Goal: Information Seeking & Learning: Learn about a topic

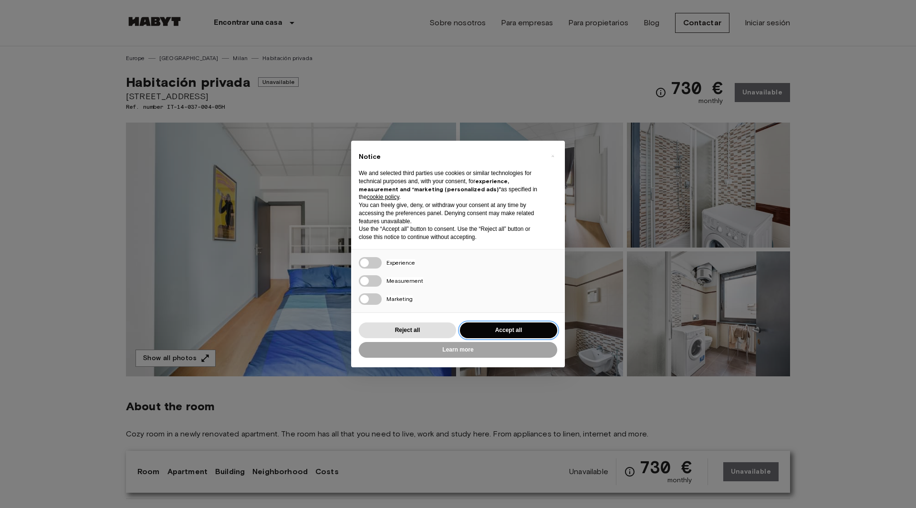
click at [473, 331] on button "Accept all" at bounding box center [508, 330] width 97 height 16
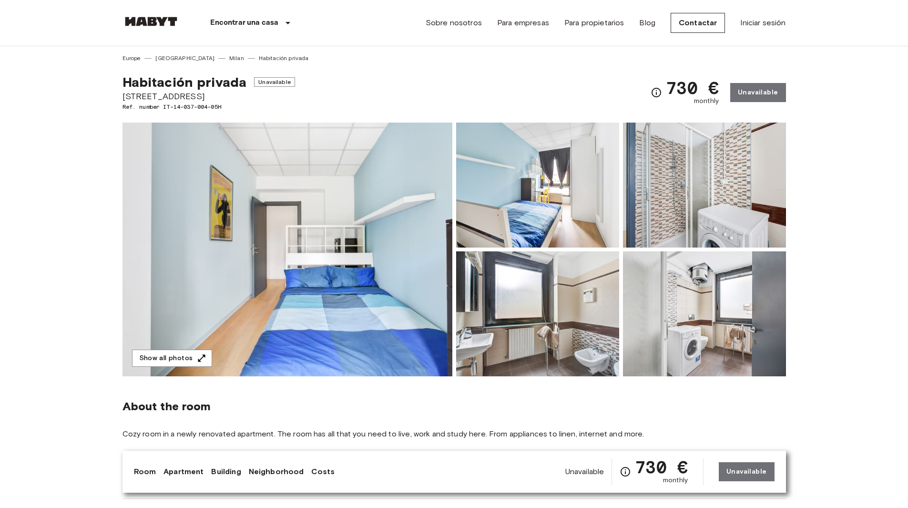
click at [309, 251] on img at bounding box center [288, 250] width 330 height 254
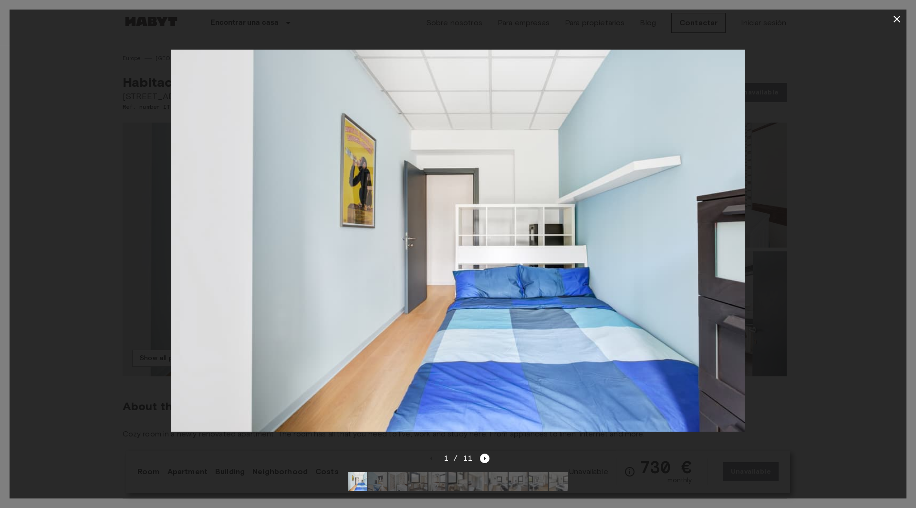
drag, startPoint x: 431, startPoint y: 252, endPoint x: 911, endPoint y: 341, distance: 488.0
click at [908, 342] on div at bounding box center [458, 254] width 916 height 508
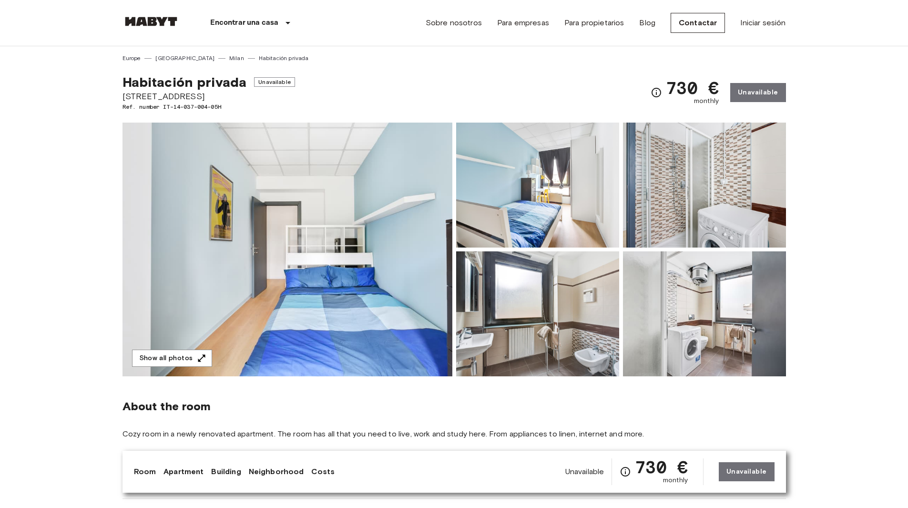
click at [293, 254] on img at bounding box center [288, 250] width 330 height 254
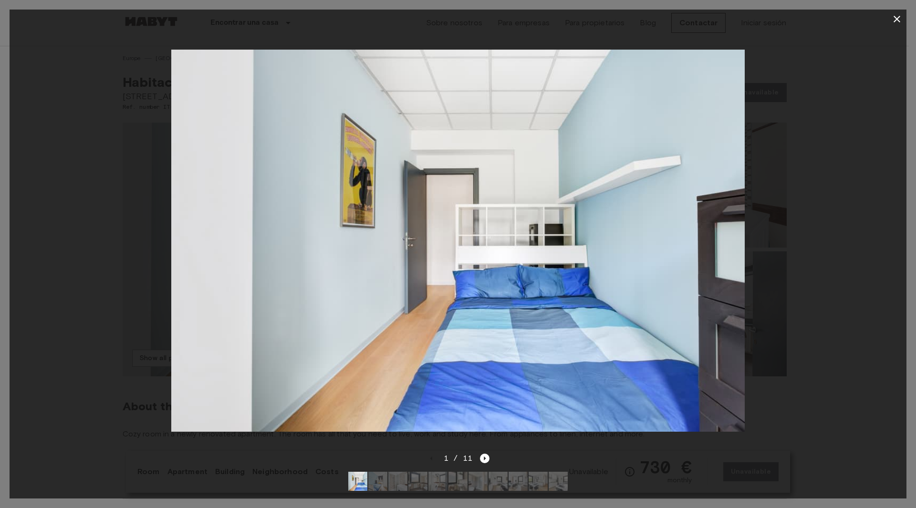
click at [804, 285] on div at bounding box center [458, 241] width 896 height 424
click at [855, 278] on div at bounding box center [458, 241] width 896 height 424
click at [891, 21] on icon "button" at bounding box center [896, 18] width 11 height 11
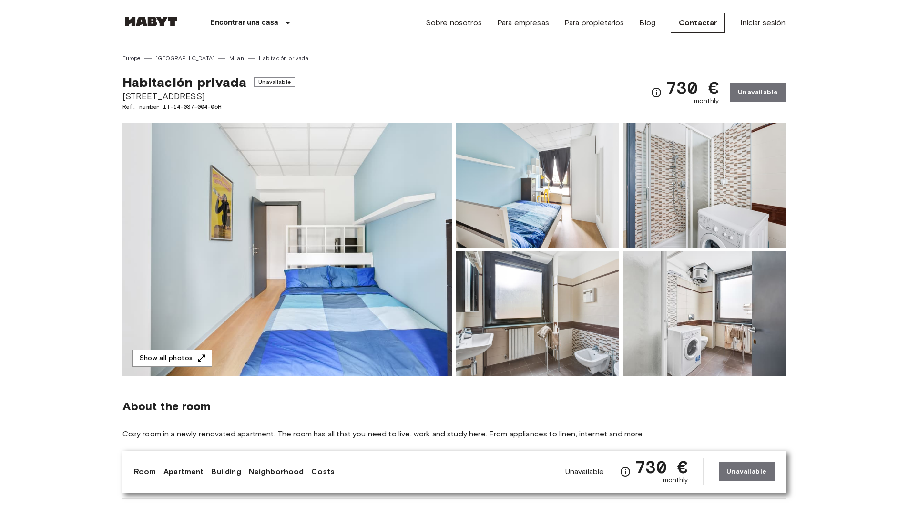
click at [565, 214] on img at bounding box center [537, 185] width 163 height 125
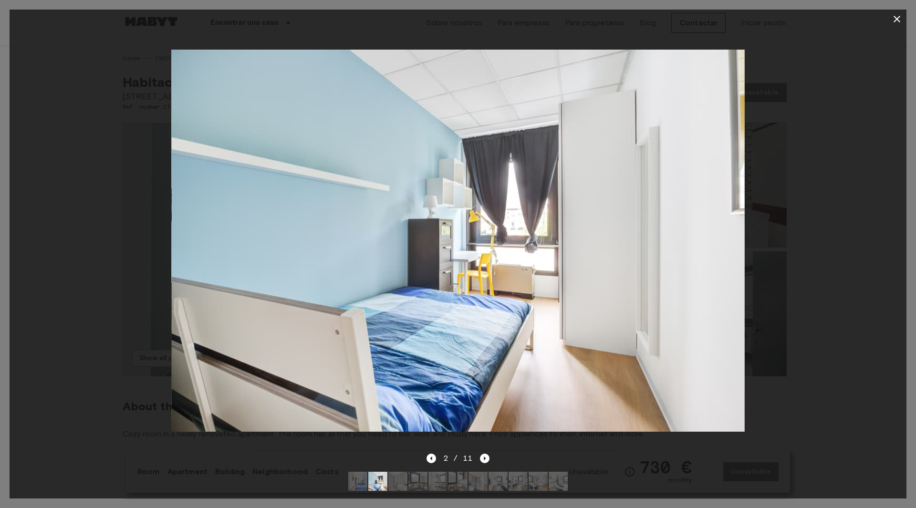
click at [816, 247] on div at bounding box center [458, 241] width 896 height 424
click at [896, 21] on icon "button" at bounding box center [896, 18] width 11 height 11
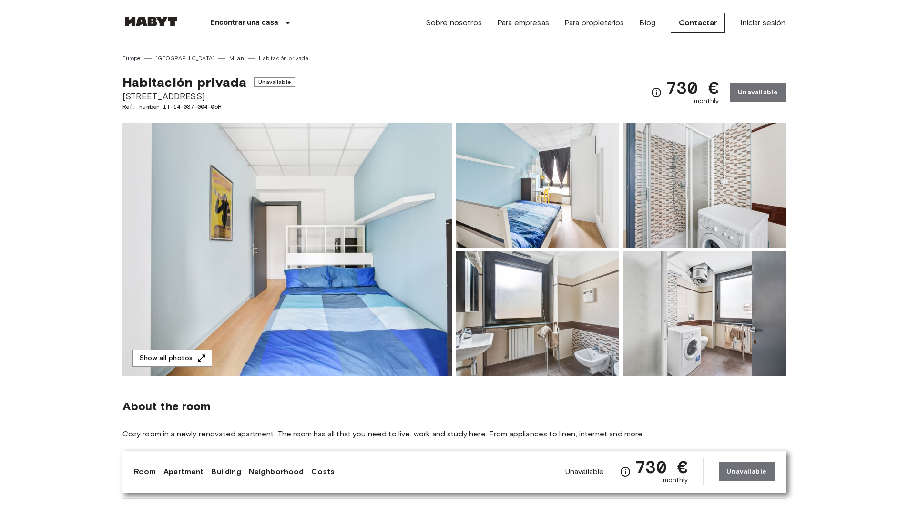
click at [562, 188] on img at bounding box center [537, 185] width 163 height 125
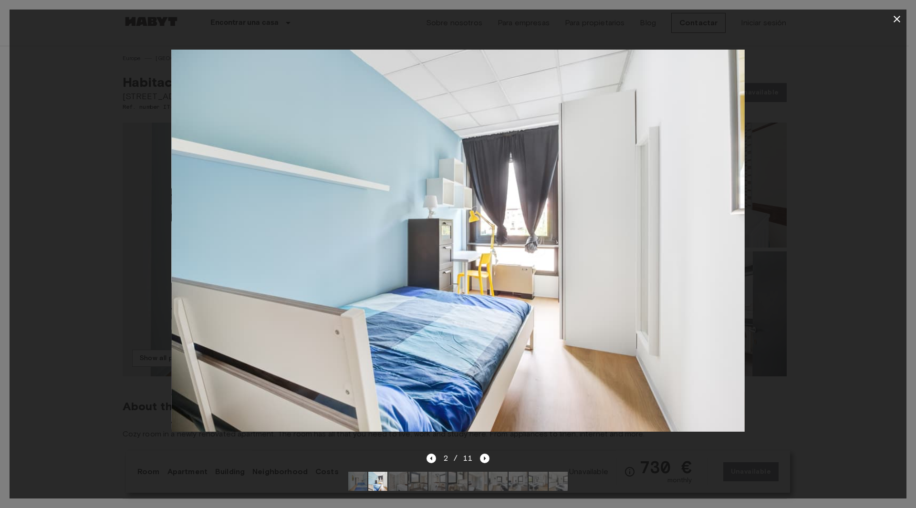
click at [768, 346] on div at bounding box center [458, 241] width 896 height 424
click at [840, 327] on div at bounding box center [458, 241] width 896 height 424
click at [897, 20] on icon "button" at bounding box center [896, 19] width 7 height 7
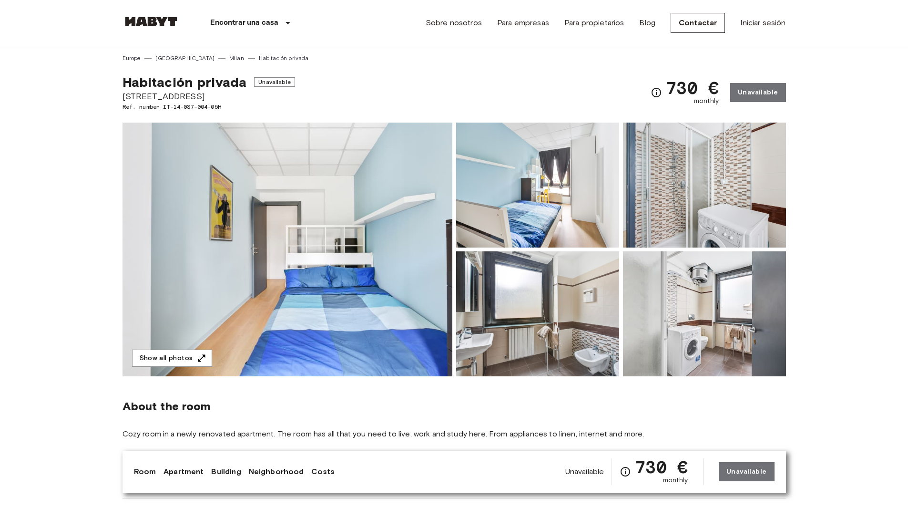
click at [626, 303] on img at bounding box center [704, 313] width 163 height 125
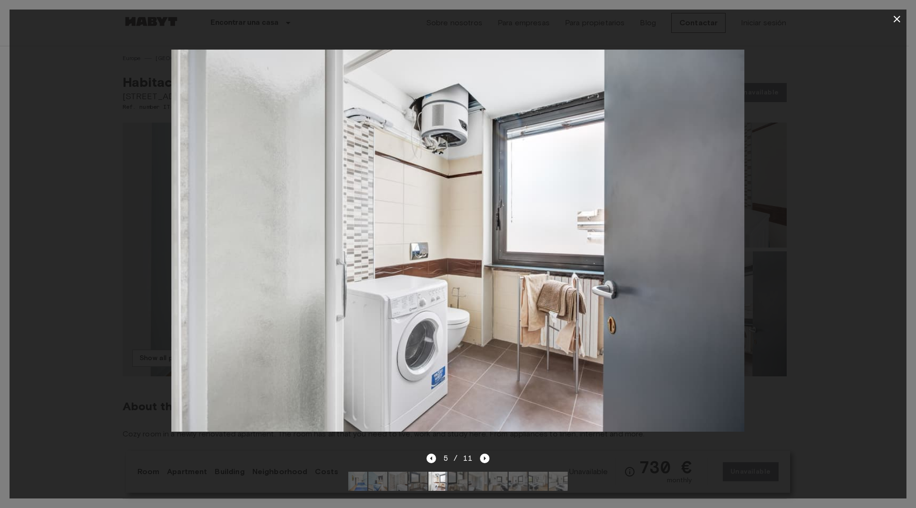
click at [878, 221] on div at bounding box center [458, 241] width 896 height 424
click at [486, 453] on icon "Next image" at bounding box center [485, 458] width 10 height 10
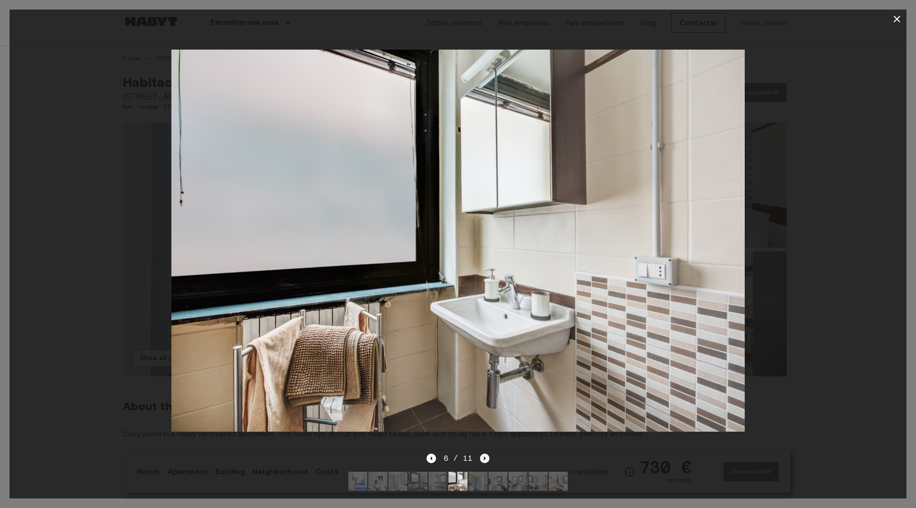
click at [482, 453] on icon "Next image" at bounding box center [485, 458] width 10 height 10
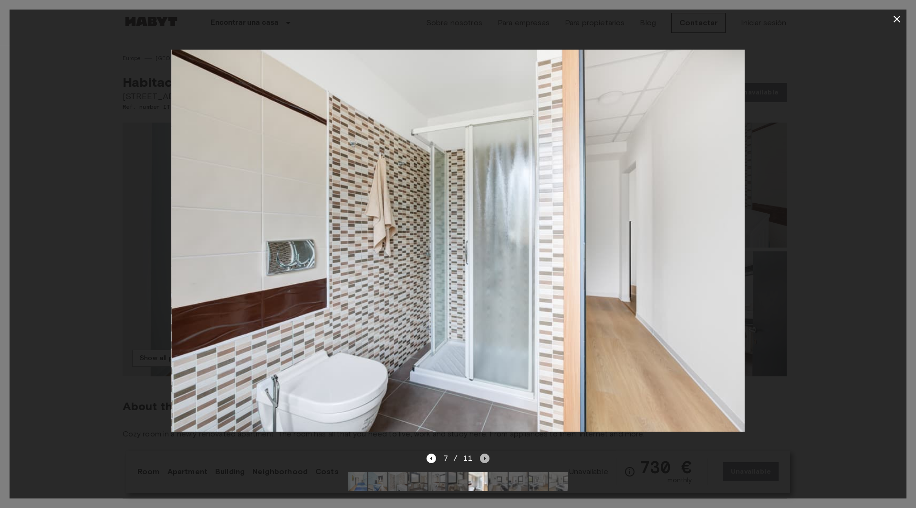
click at [482, 453] on icon "Next image" at bounding box center [485, 458] width 10 height 10
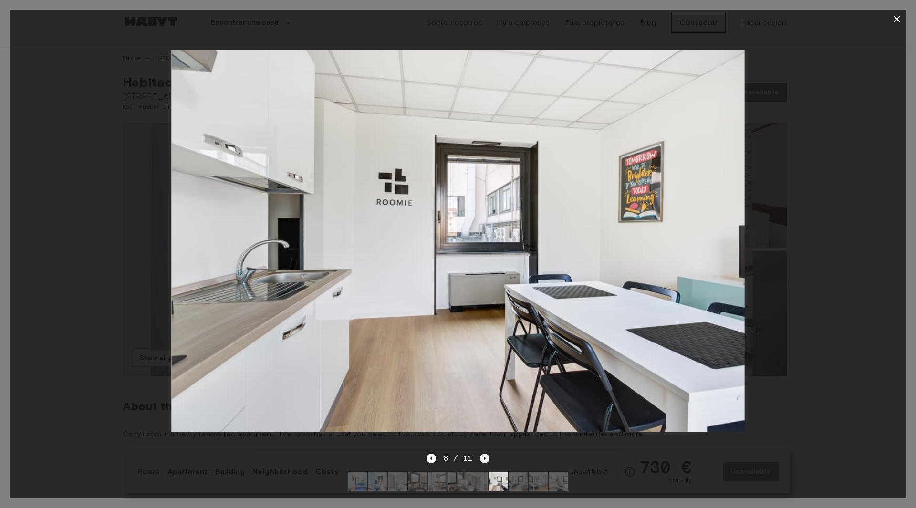
click at [483, 453] on icon "Next image" at bounding box center [485, 458] width 10 height 10
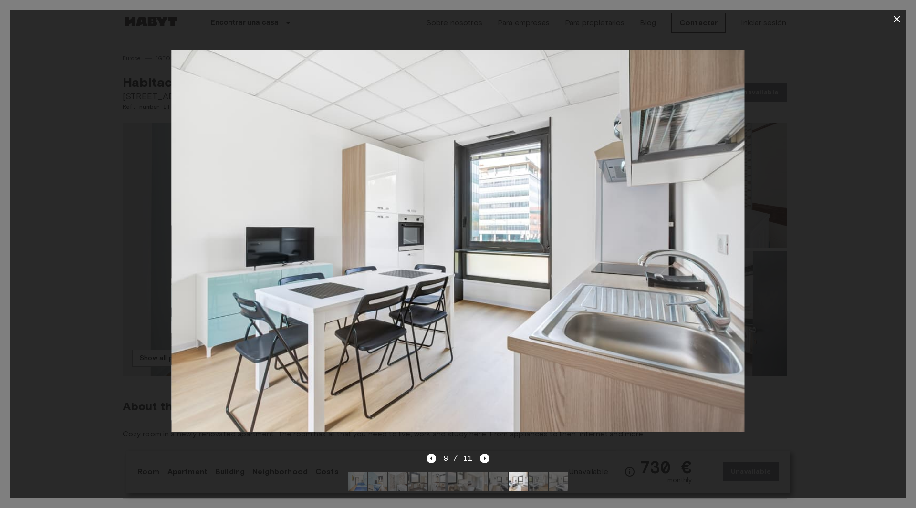
drag, startPoint x: 915, startPoint y: 288, endPoint x: 890, endPoint y: 256, distance: 40.8
click at [908, 288] on div at bounding box center [458, 254] width 916 height 508
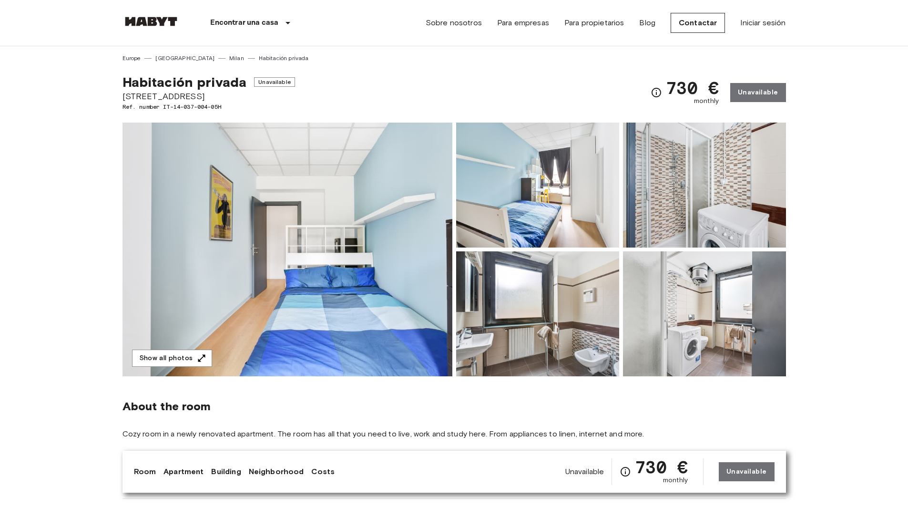
click at [721, 294] on img at bounding box center [704, 313] width 163 height 125
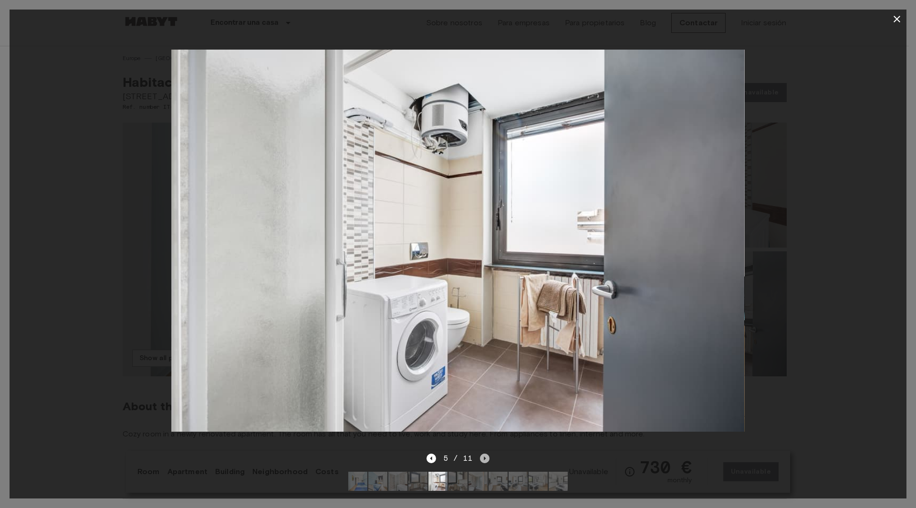
click at [483, 453] on icon "Next image" at bounding box center [485, 458] width 10 height 10
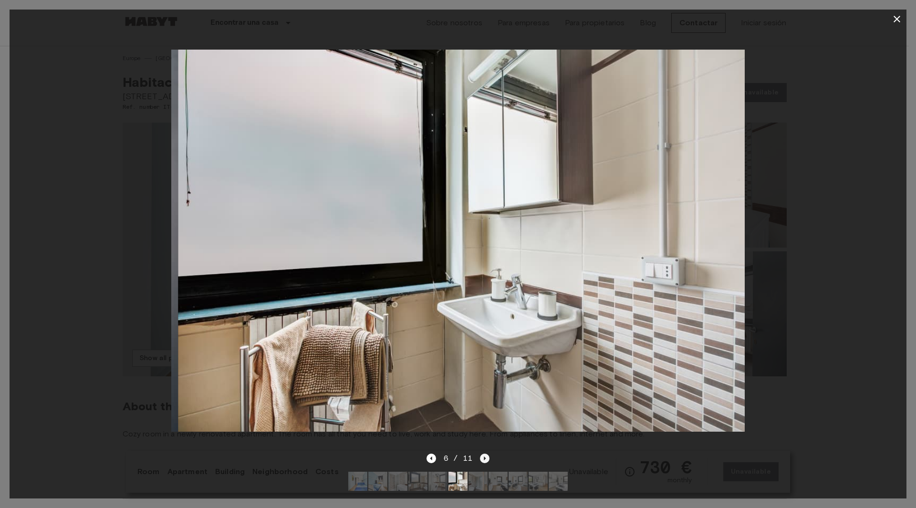
click at [483, 453] on icon "Next image" at bounding box center [485, 458] width 10 height 10
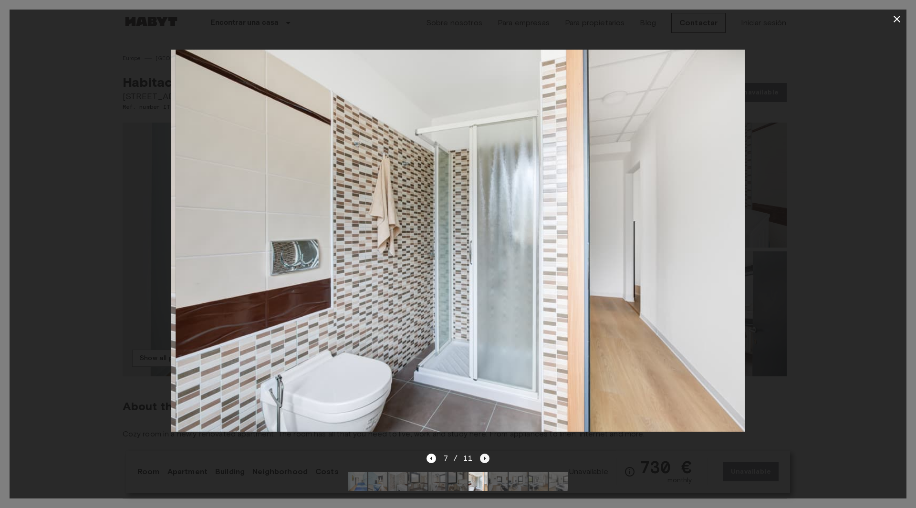
click at [483, 453] on icon "Next image" at bounding box center [485, 458] width 10 height 10
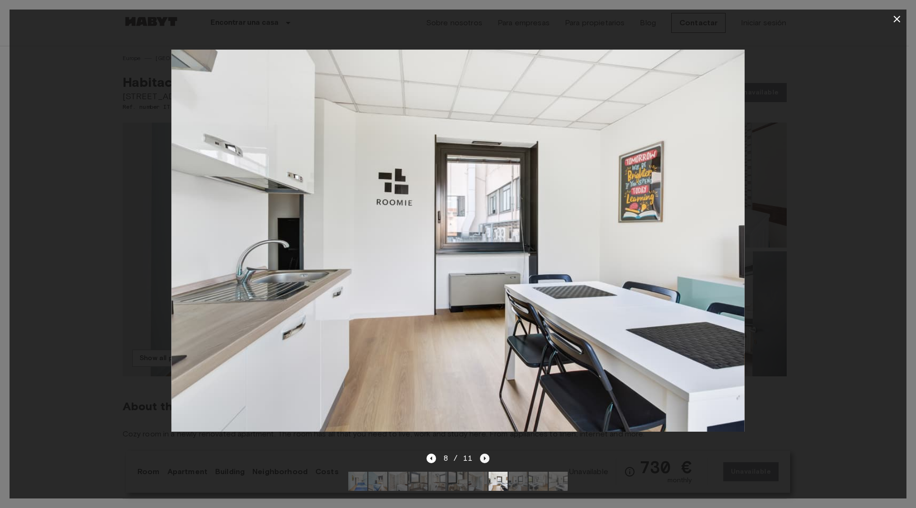
click at [483, 453] on icon "Next image" at bounding box center [485, 458] width 10 height 10
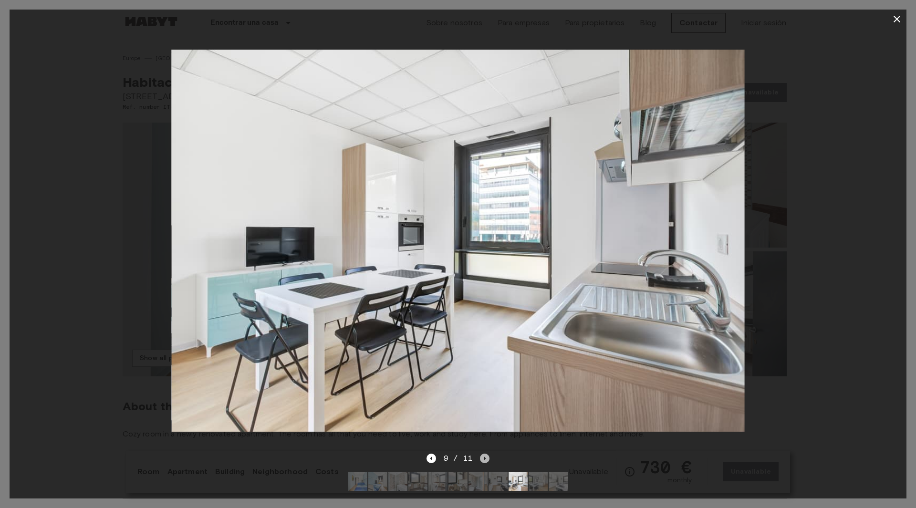
click at [483, 453] on icon "Next image" at bounding box center [485, 458] width 10 height 10
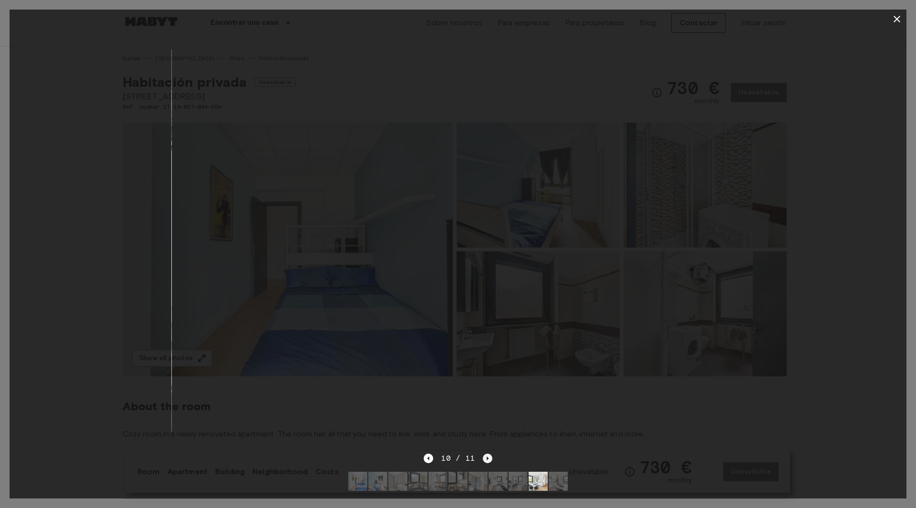
click at [483, 453] on icon "Next image" at bounding box center [488, 458] width 10 height 10
click at [483, 453] on div "11 / 11" at bounding box center [457, 458] width 68 height 11
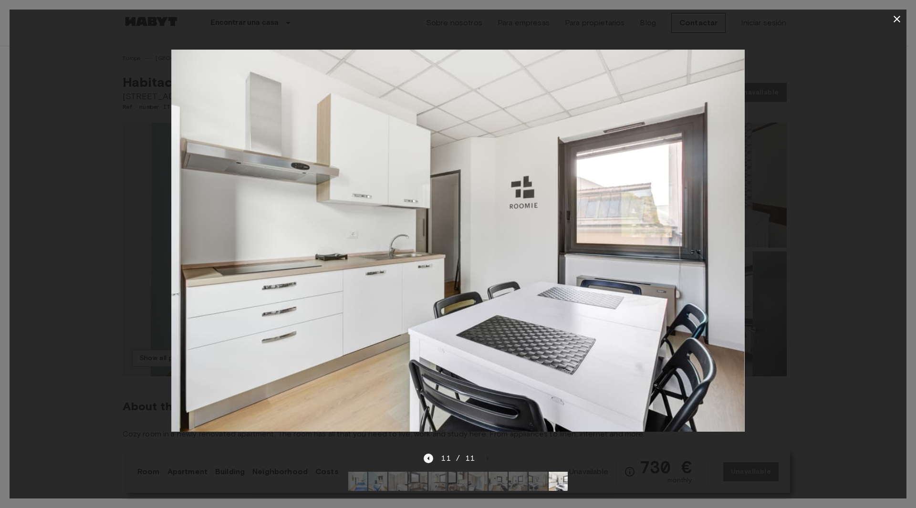
click at [431, 454] on icon "Previous image" at bounding box center [428, 458] width 10 height 10
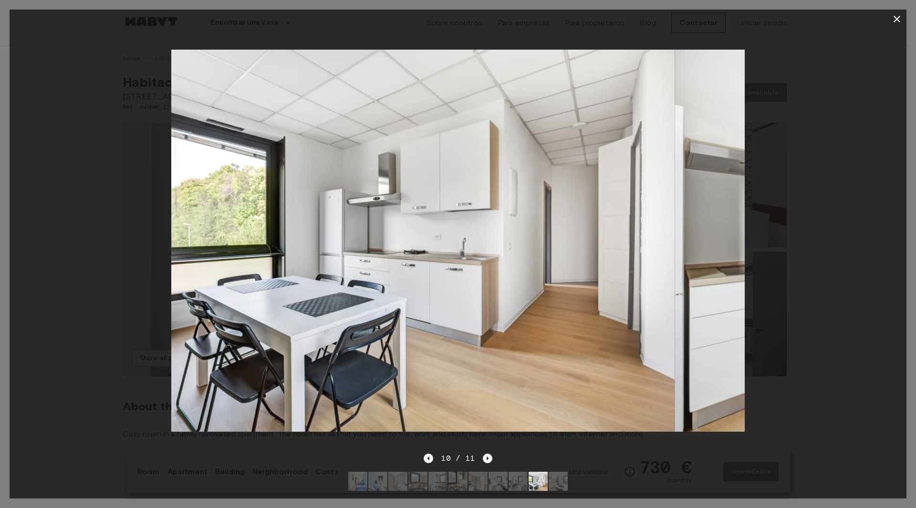
click at [431, 454] on icon "Previous image" at bounding box center [428, 458] width 10 height 10
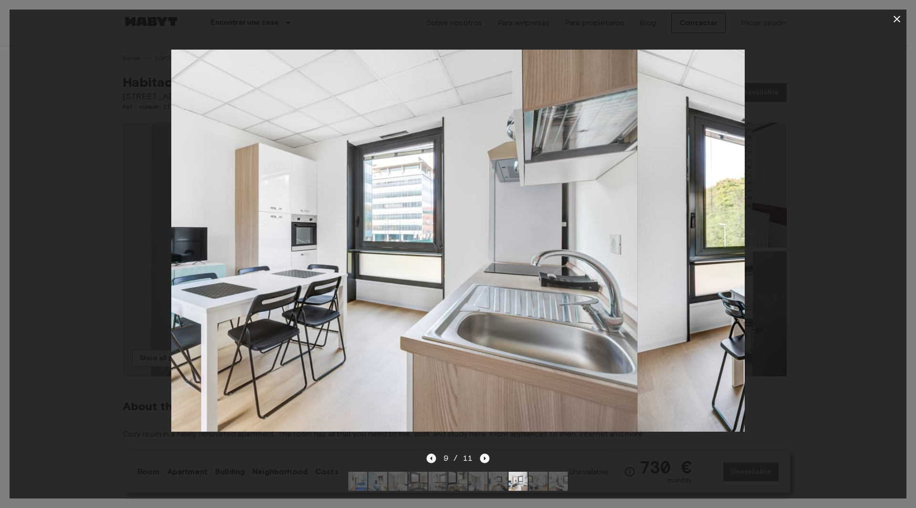
click at [431, 454] on icon "Previous image" at bounding box center [431, 458] width 10 height 10
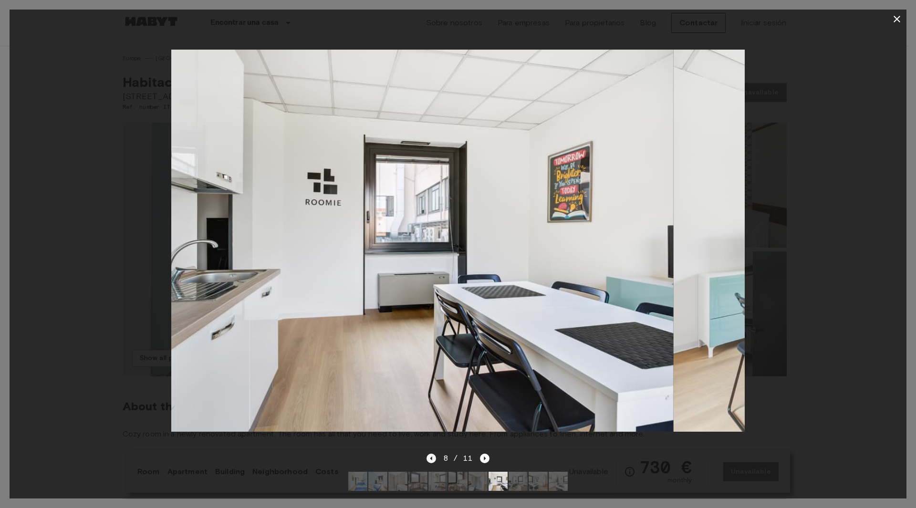
click at [431, 454] on icon "Previous image" at bounding box center [431, 458] width 10 height 10
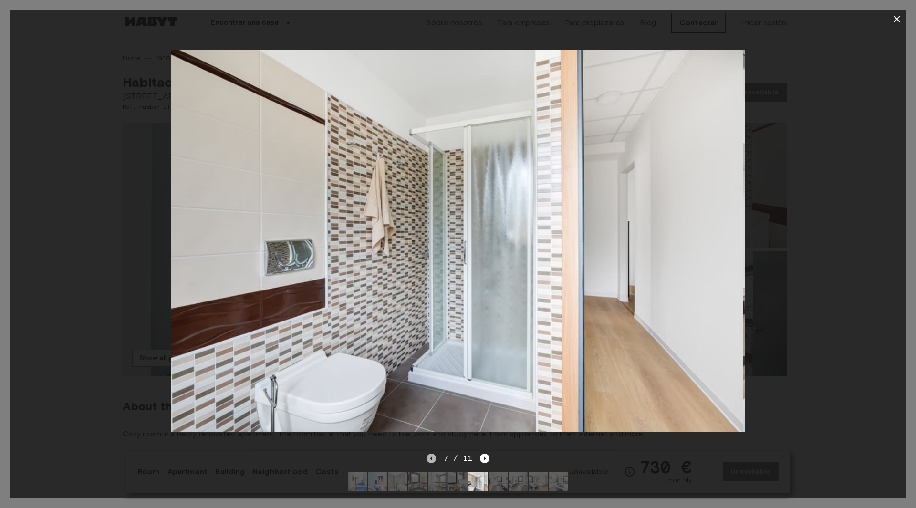
click at [431, 454] on icon "Previous image" at bounding box center [431, 458] width 10 height 10
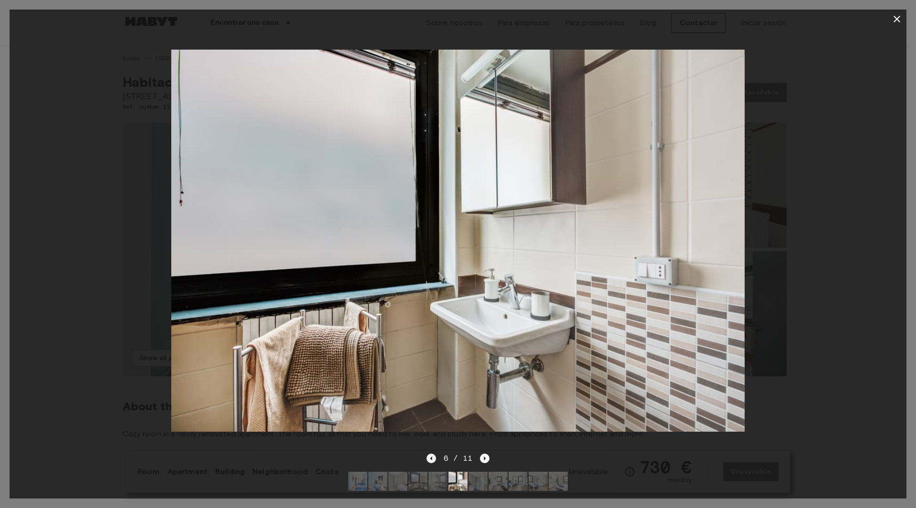
click at [430, 454] on icon "Previous image" at bounding box center [431, 458] width 10 height 10
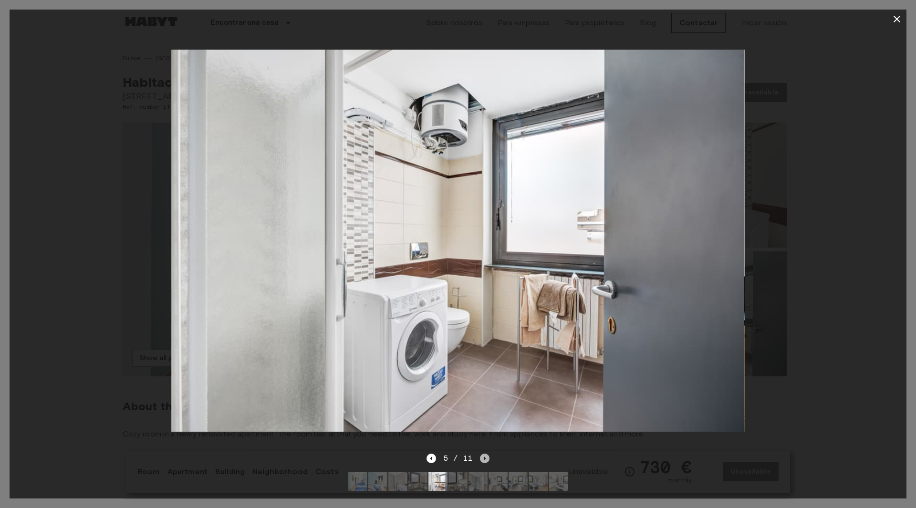
click at [484, 453] on icon "Next image" at bounding box center [485, 458] width 10 height 10
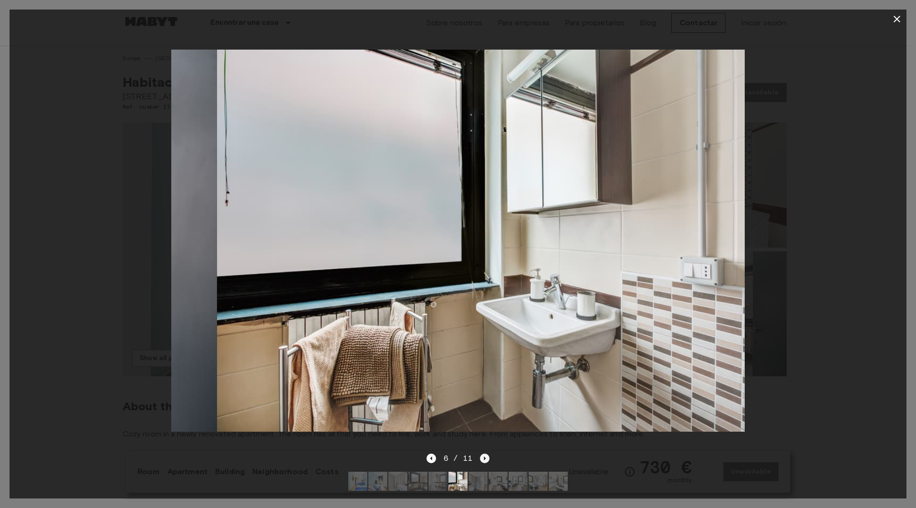
click at [484, 453] on icon "Next image" at bounding box center [485, 458] width 10 height 10
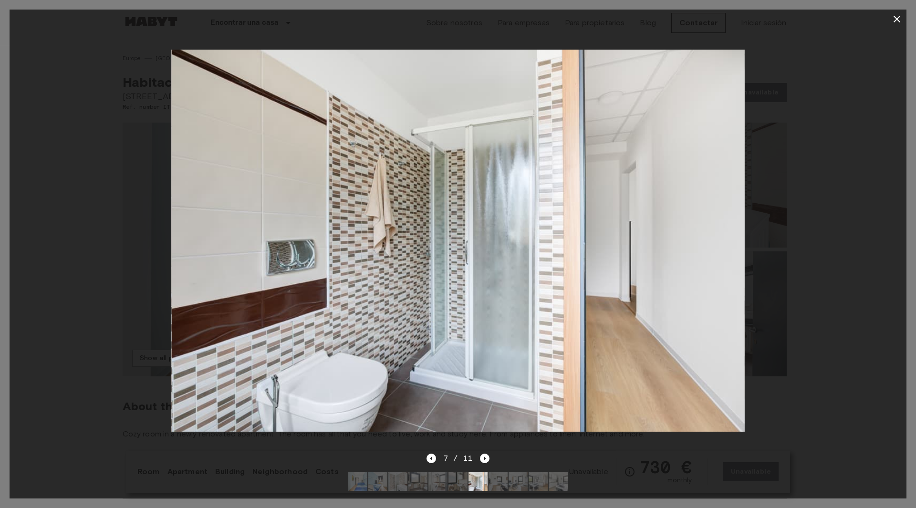
click at [437, 453] on div "7 / 11" at bounding box center [457, 458] width 63 height 11
click at [434, 453] on icon "Previous image" at bounding box center [431, 458] width 10 height 10
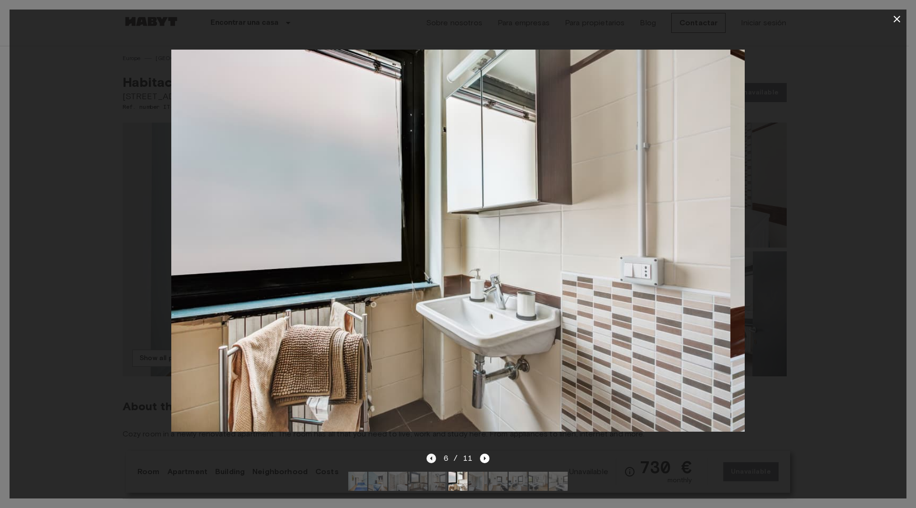
click at [434, 453] on icon "Previous image" at bounding box center [431, 458] width 10 height 10
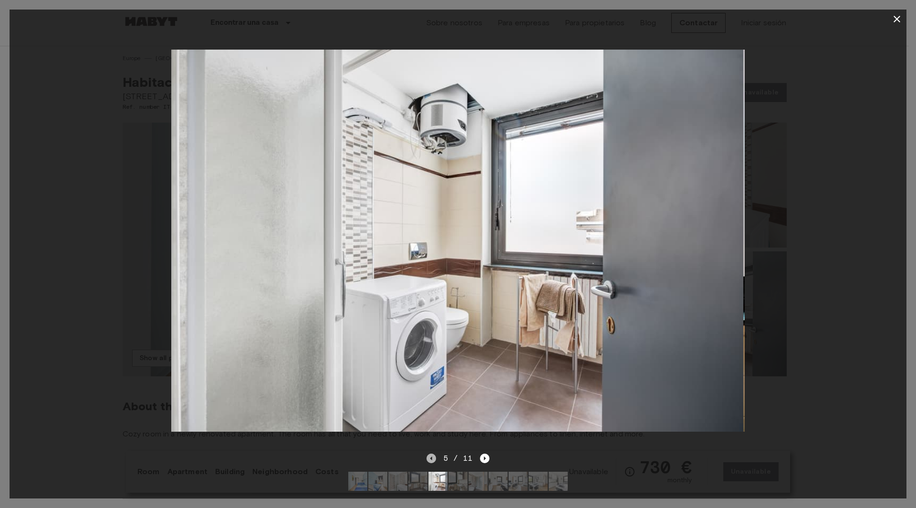
click at [434, 453] on icon "Previous image" at bounding box center [431, 458] width 10 height 10
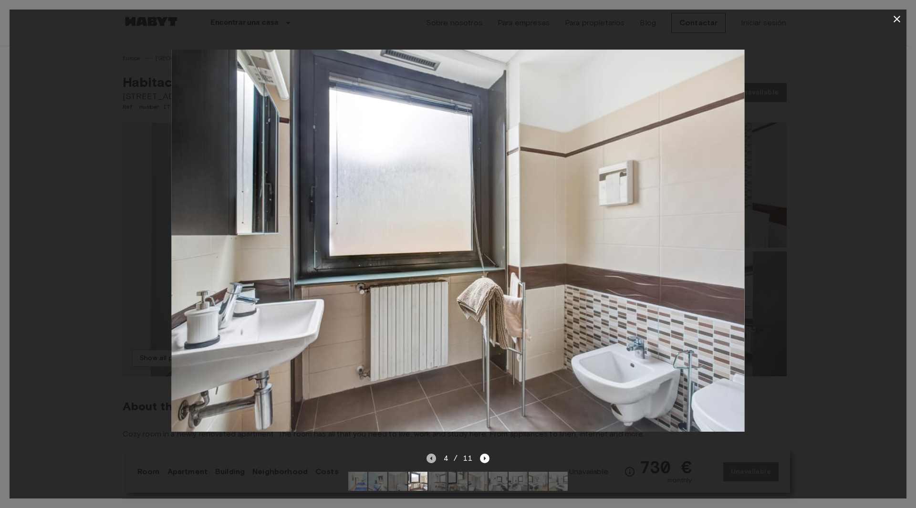
click at [434, 453] on icon "Previous image" at bounding box center [431, 458] width 10 height 10
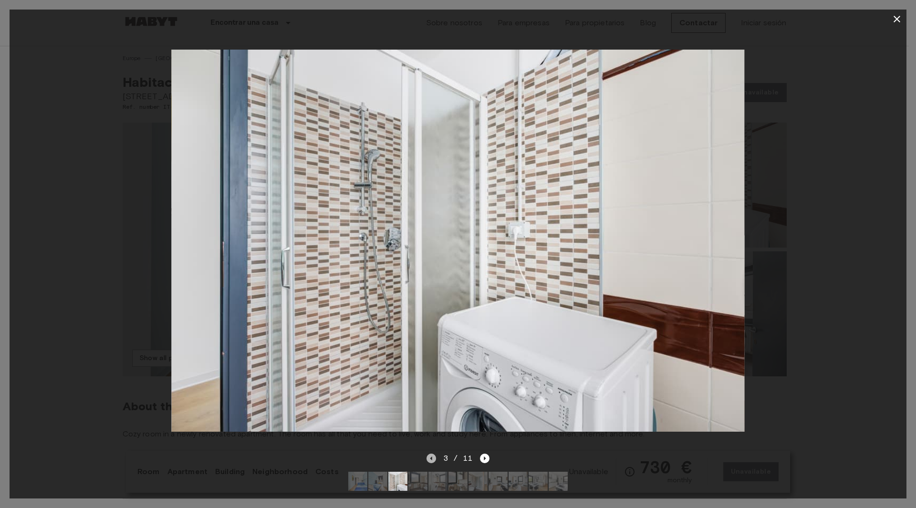
click at [434, 453] on icon "Previous image" at bounding box center [431, 458] width 10 height 10
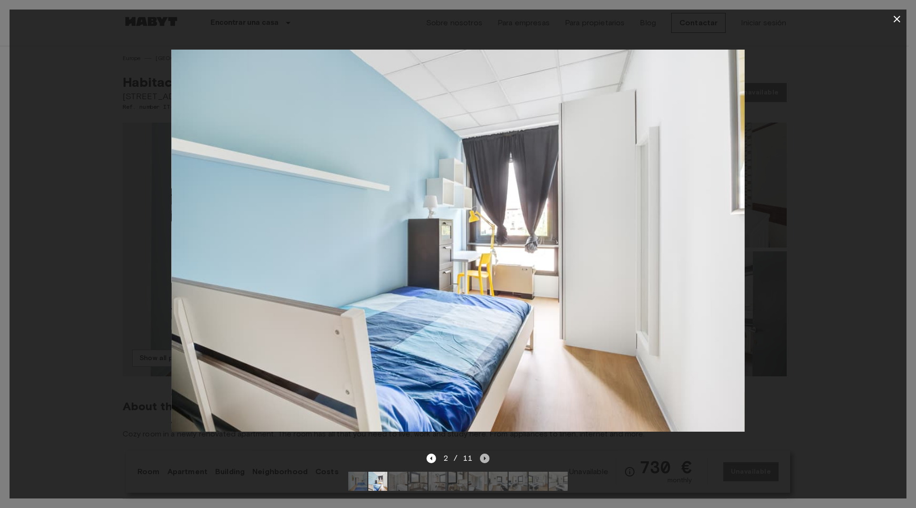
click at [484, 453] on icon "Next image" at bounding box center [485, 458] width 10 height 10
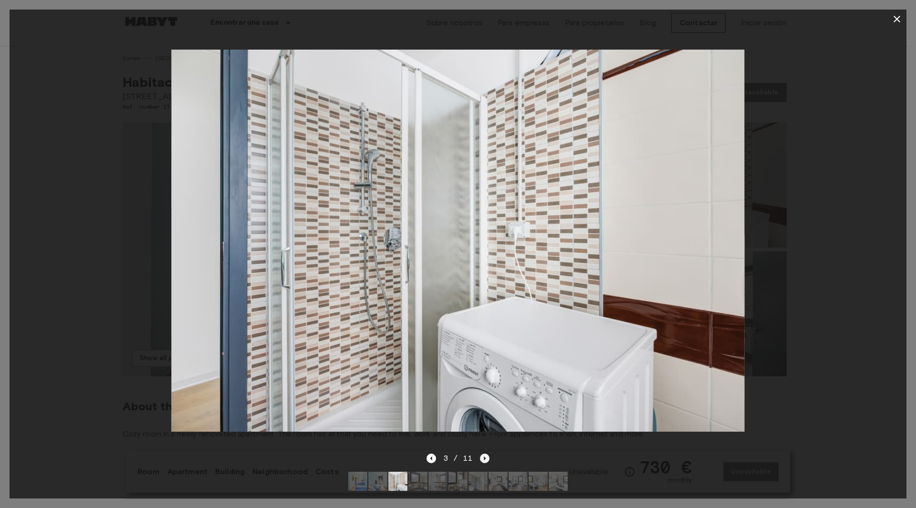
click at [484, 453] on icon "Next image" at bounding box center [485, 458] width 10 height 10
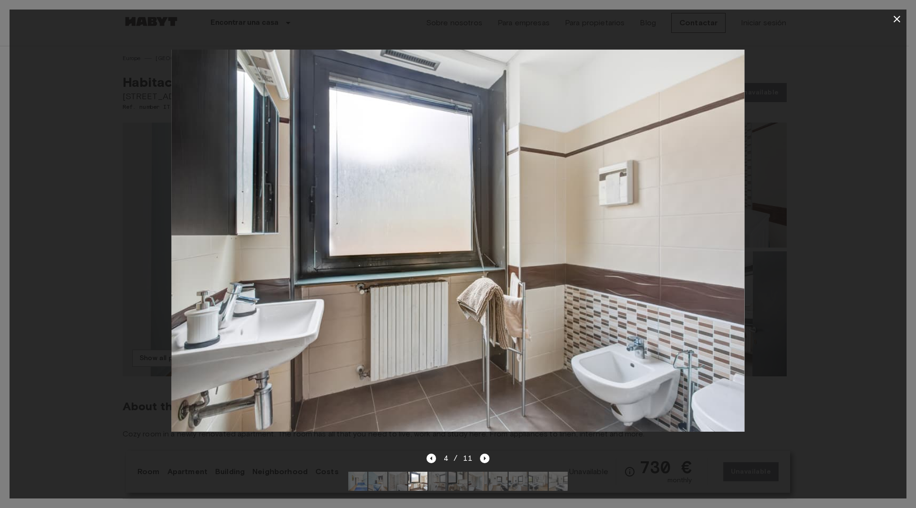
click at [883, 249] on div at bounding box center [458, 241] width 896 height 424
click at [897, 15] on icon "button" at bounding box center [896, 18] width 11 height 11
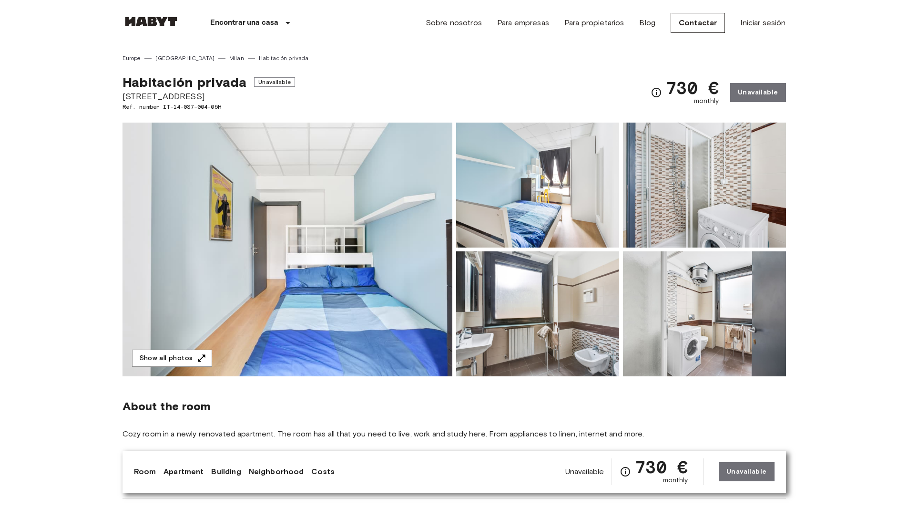
click at [288, 221] on img at bounding box center [288, 250] width 330 height 254
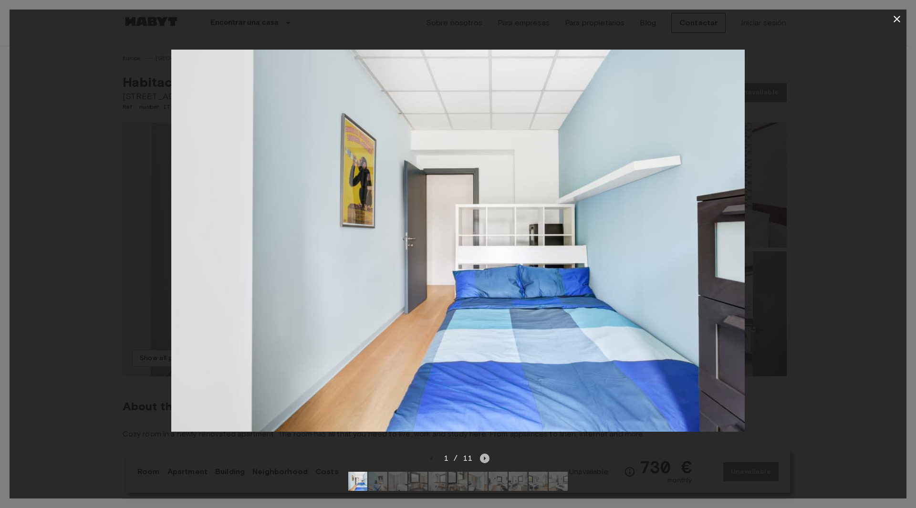
click at [483, 453] on icon "Next image" at bounding box center [485, 458] width 10 height 10
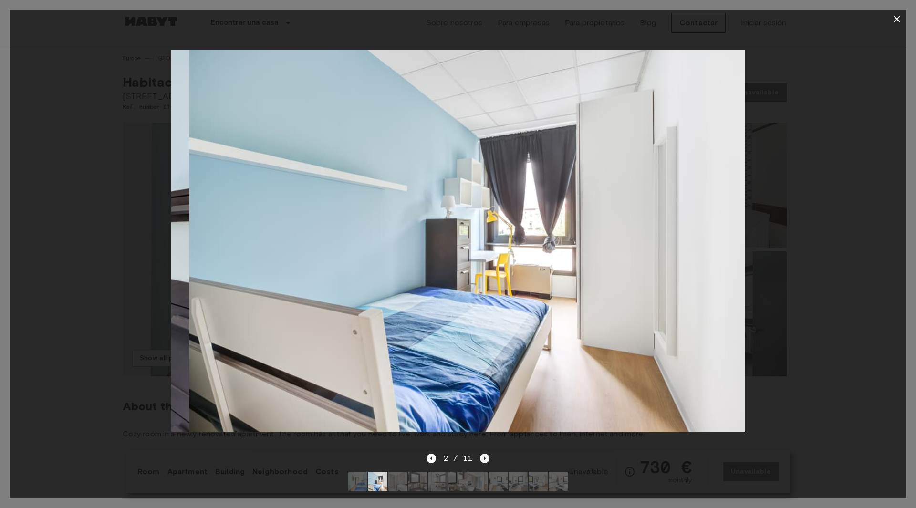
click at [484, 453] on icon "Next image" at bounding box center [485, 458] width 10 height 10
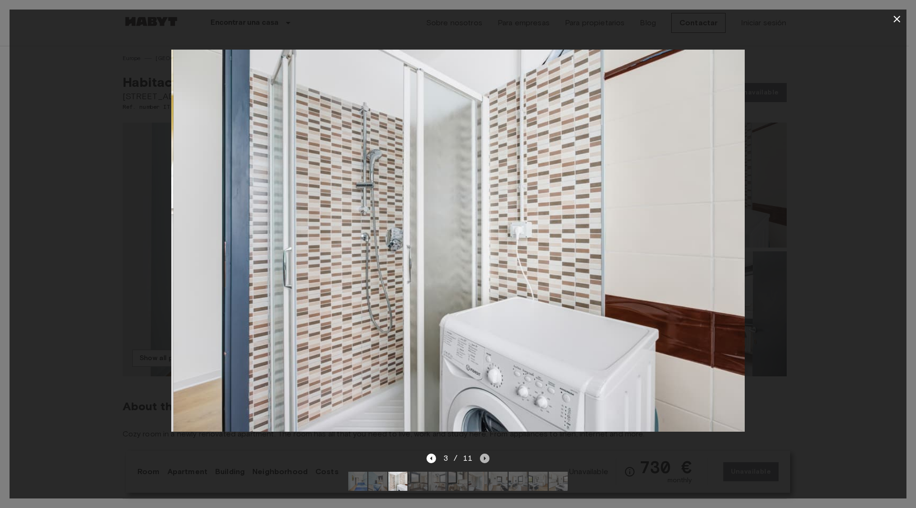
click at [484, 453] on icon "Next image" at bounding box center [485, 458] width 10 height 10
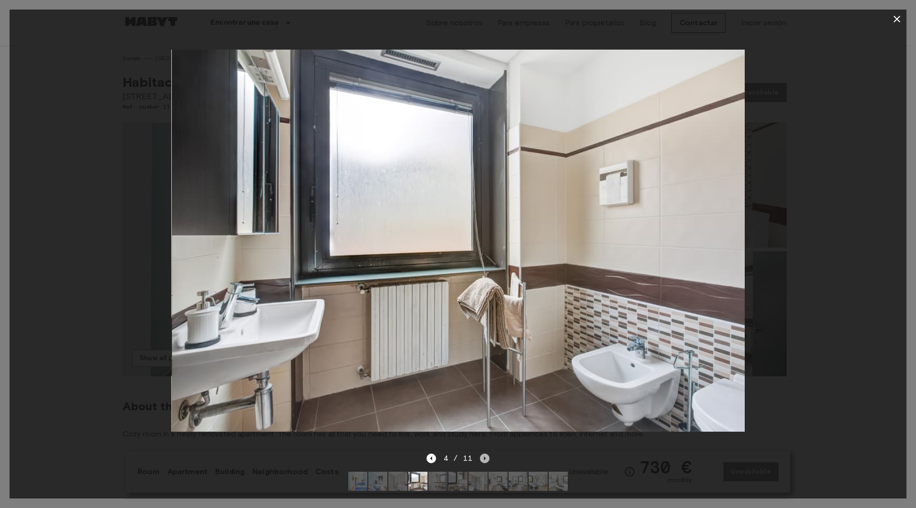
click at [483, 453] on icon "Next image" at bounding box center [485, 458] width 10 height 10
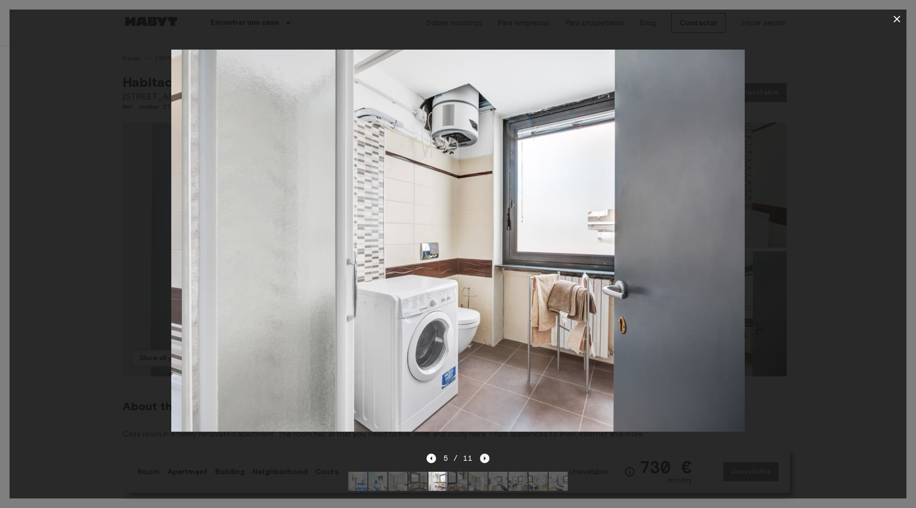
click at [483, 453] on icon "Next image" at bounding box center [485, 458] width 10 height 10
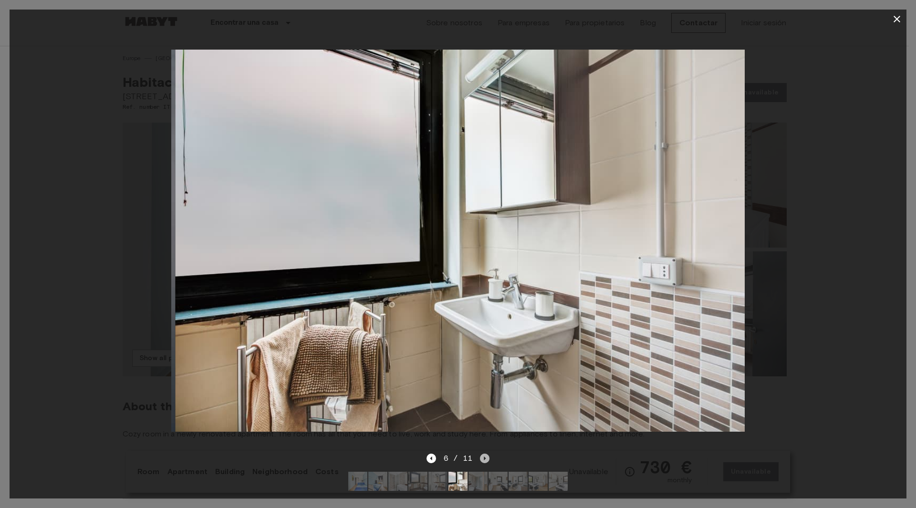
click at [483, 453] on icon "Next image" at bounding box center [485, 458] width 10 height 10
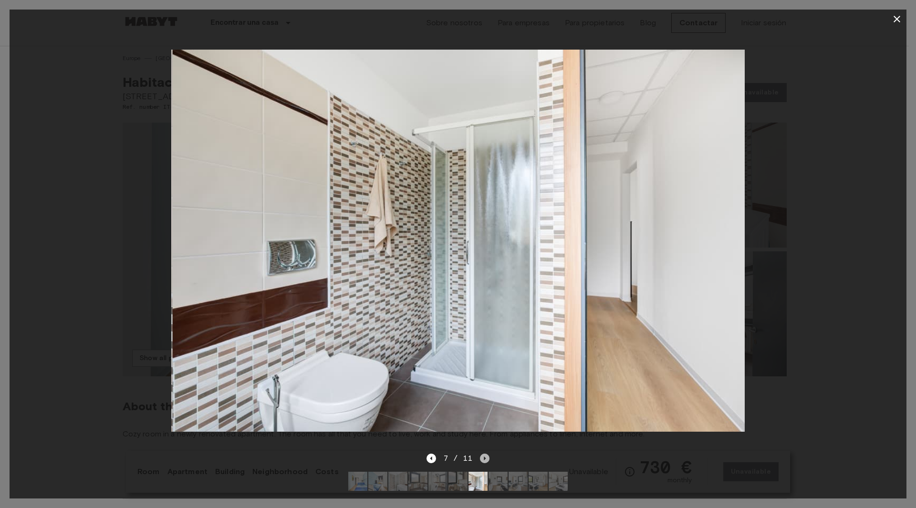
click at [483, 453] on icon "Next image" at bounding box center [485, 458] width 10 height 10
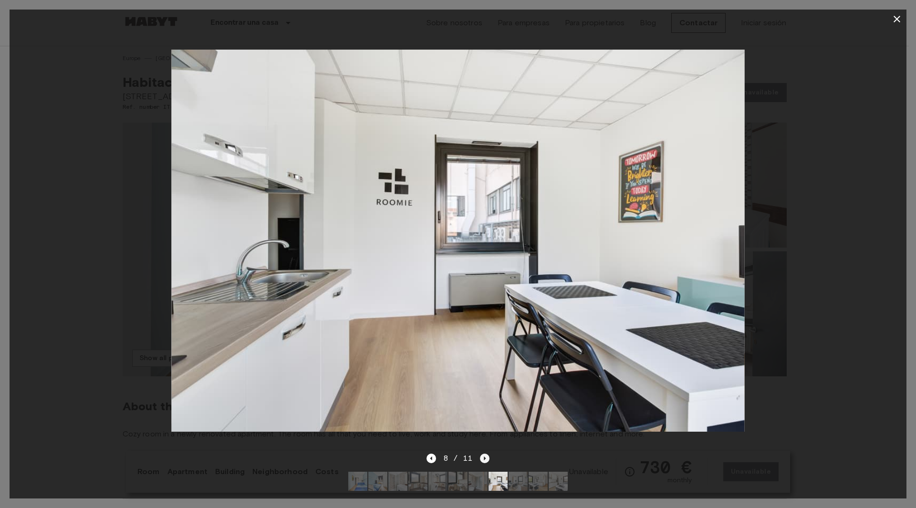
click at [483, 453] on icon "Next image" at bounding box center [485, 458] width 10 height 10
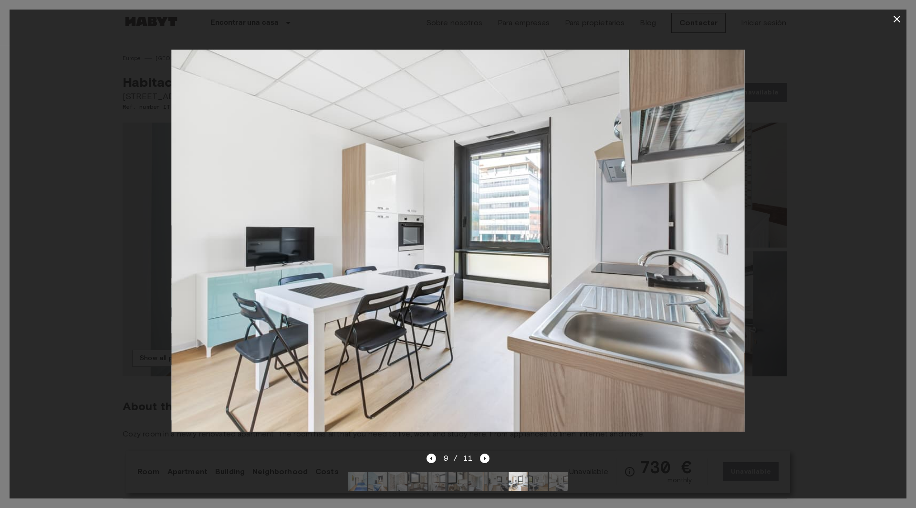
click at [854, 260] on div at bounding box center [458, 241] width 896 height 424
click at [889, 28] on div at bounding box center [458, 19] width 896 height 19
click at [896, 23] on icon "button" at bounding box center [896, 18] width 11 height 11
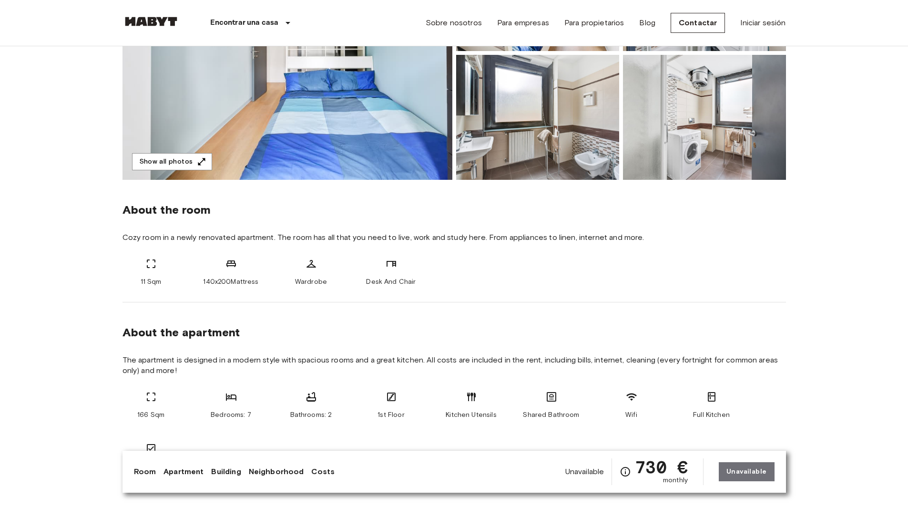
scroll to position [143, 0]
